Goal: Check status: Check status

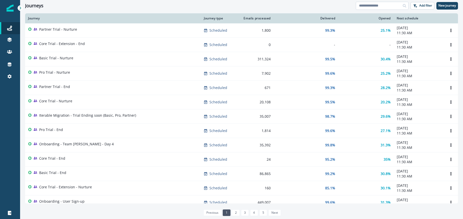
click at [371, 7] on input at bounding box center [382, 6] width 53 height 8
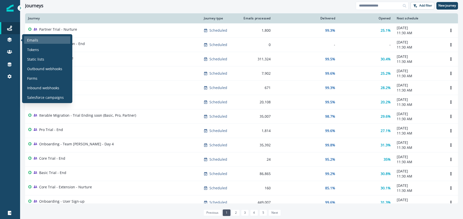
click at [48, 40] on div "Emails" at bounding box center [47, 40] width 46 height 8
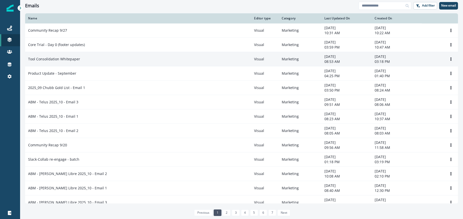
click at [53, 58] on p "Tool Consolidation Whitepaper" at bounding box center [54, 58] width 52 height 5
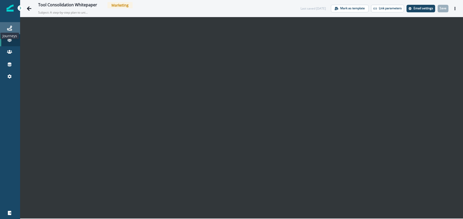
click at [8, 29] on icon at bounding box center [9, 28] width 5 height 5
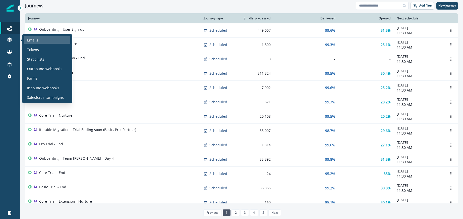
click at [37, 41] on p "Emails" at bounding box center [32, 39] width 11 height 5
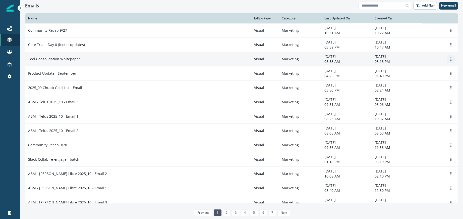
click at [450, 60] on icon "Options" at bounding box center [451, 59] width 4 height 4
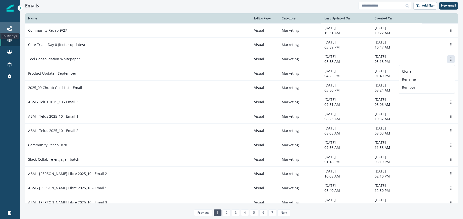
click at [11, 28] on icon at bounding box center [9, 28] width 5 height 5
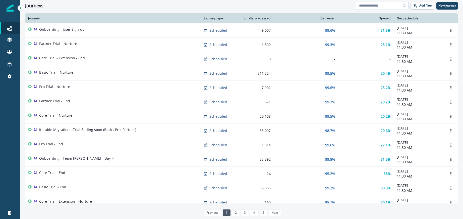
click at [365, 8] on input at bounding box center [382, 6] width 53 height 8
type input "****"
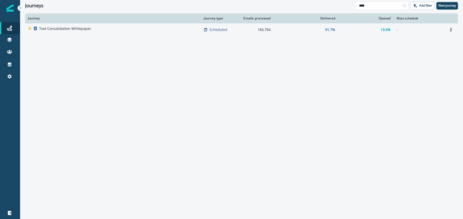
click at [121, 28] on div "Tool Consolidation Whitepaper" at bounding box center [113, 29] width 170 height 7
click at [346, 28] on div "19.6%" at bounding box center [365, 29] width 49 height 5
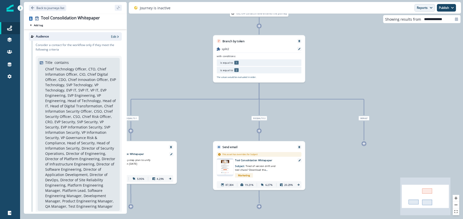
click at [418, 6] on button "Reports" at bounding box center [424, 8] width 20 height 8
click at [409, 18] on p "Email Report" at bounding box center [398, 20] width 24 height 6
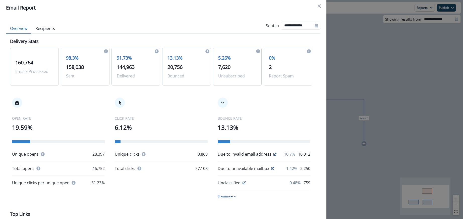
scroll to position [48, 0]
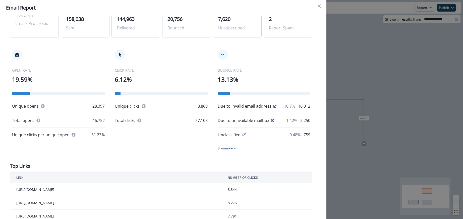
click at [234, 148] on div "Show more" at bounding box center [264, 148] width 93 height 5
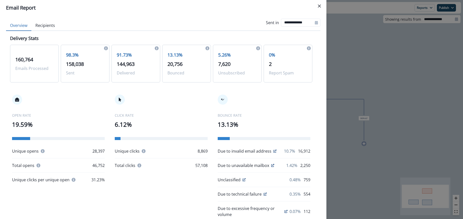
scroll to position [0, 0]
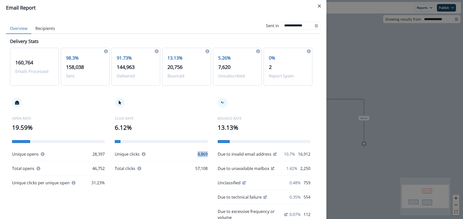
drag, startPoint x: 197, startPoint y: 155, endPoint x: 188, endPoint y: 155, distance: 9.0
click at [188, 155] on div "OPEN RATE 19.59% Unique opens 28,397 Total opens 46,752 Unique clicks per uniqu…" at bounding box center [161, 179] width 302 height 184
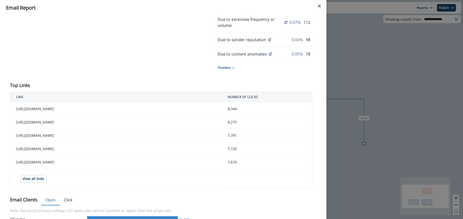
scroll to position [193, 0]
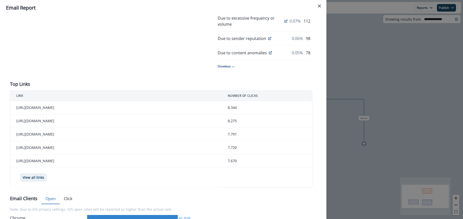
click at [37, 179] on p "View all links" at bounding box center [34, 177] width 22 height 4
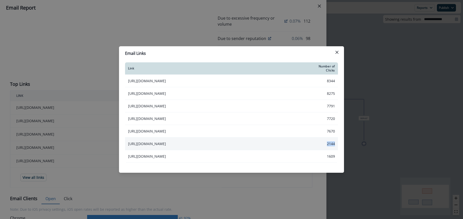
drag, startPoint x: 327, startPoint y: 144, endPoint x: 336, endPoint y: 143, distance: 8.3
click at [336, 143] on td "2144" at bounding box center [325, 143] width 25 height 13
copy td "2144"
click at [336, 52] on icon "Close" at bounding box center [336, 52] width 3 height 3
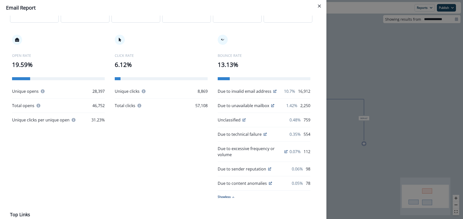
scroll to position [0, 0]
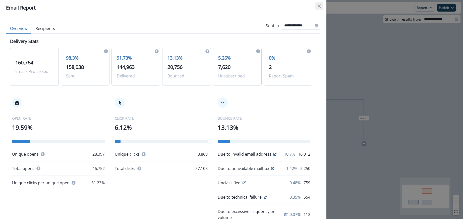
click at [318, 5] on button "Close" at bounding box center [319, 6] width 8 height 8
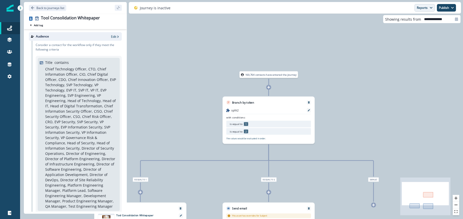
click at [417, 8] on button "Reports" at bounding box center [424, 8] width 20 height 8
click at [416, 18] on button "Email Report" at bounding box center [405, 20] width 57 height 9
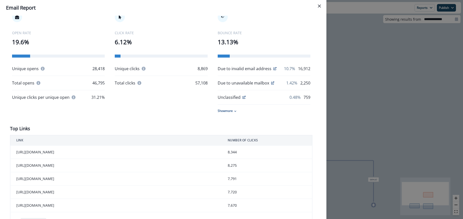
scroll to position [147, 0]
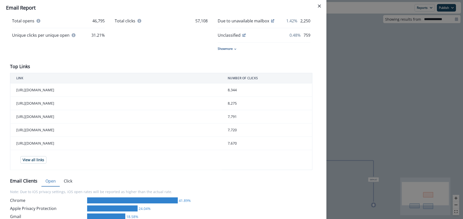
click at [227, 48] on p "Show more" at bounding box center [225, 48] width 15 height 5
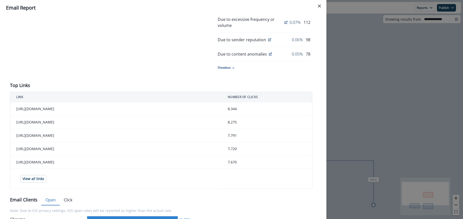
scroll to position [240, 0]
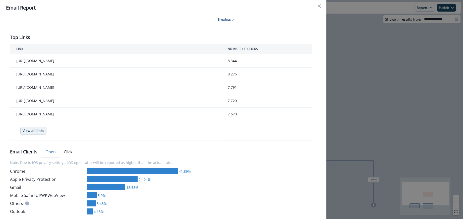
click at [29, 130] on p "View all links" at bounding box center [34, 131] width 22 height 4
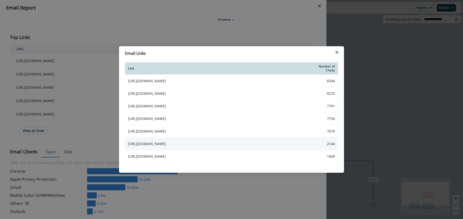
click at [328, 144] on td "2144" at bounding box center [325, 143] width 25 height 13
copy td "2144"
